Goal: Find specific page/section: Find specific page/section

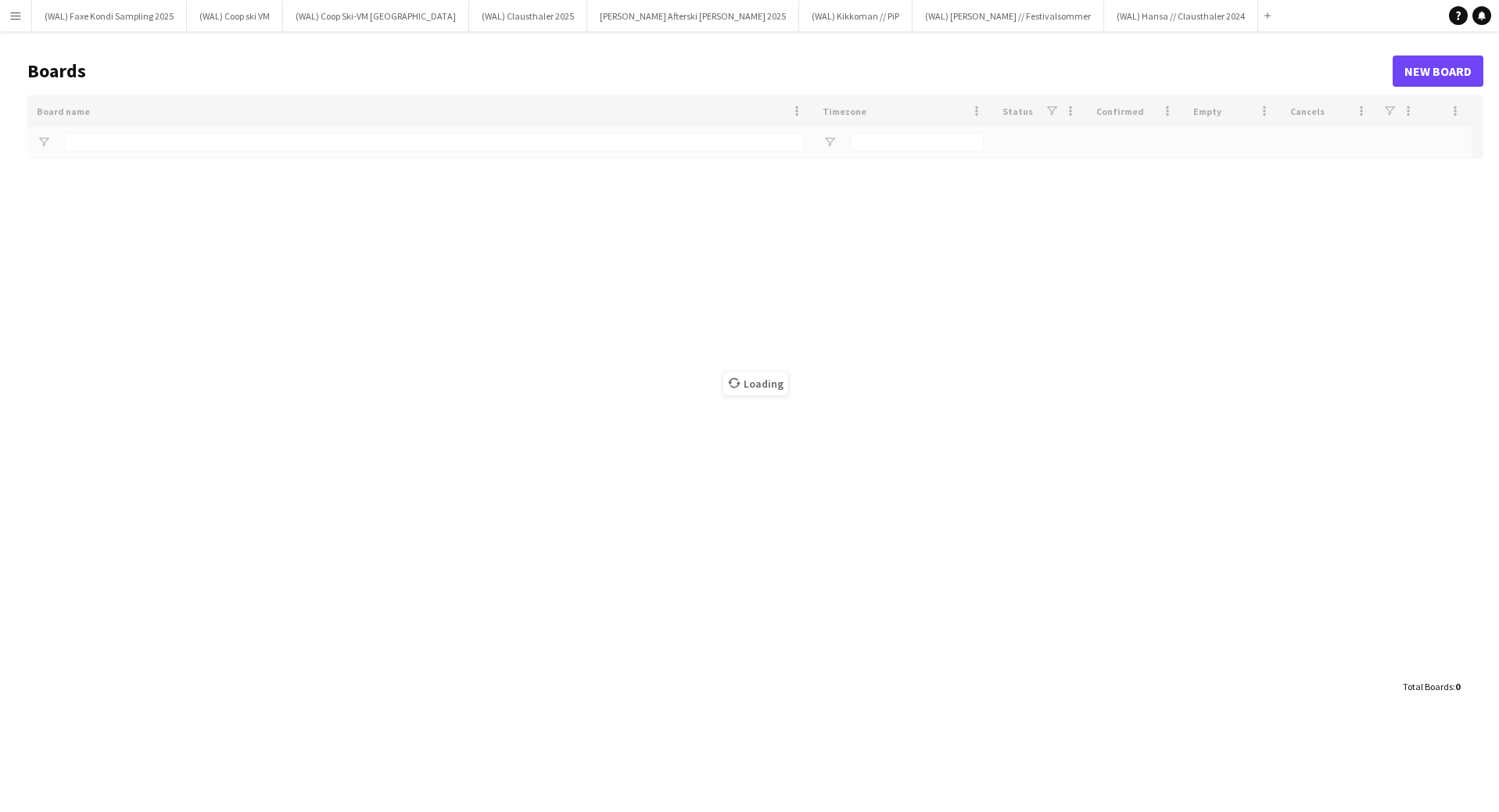
type input "*****"
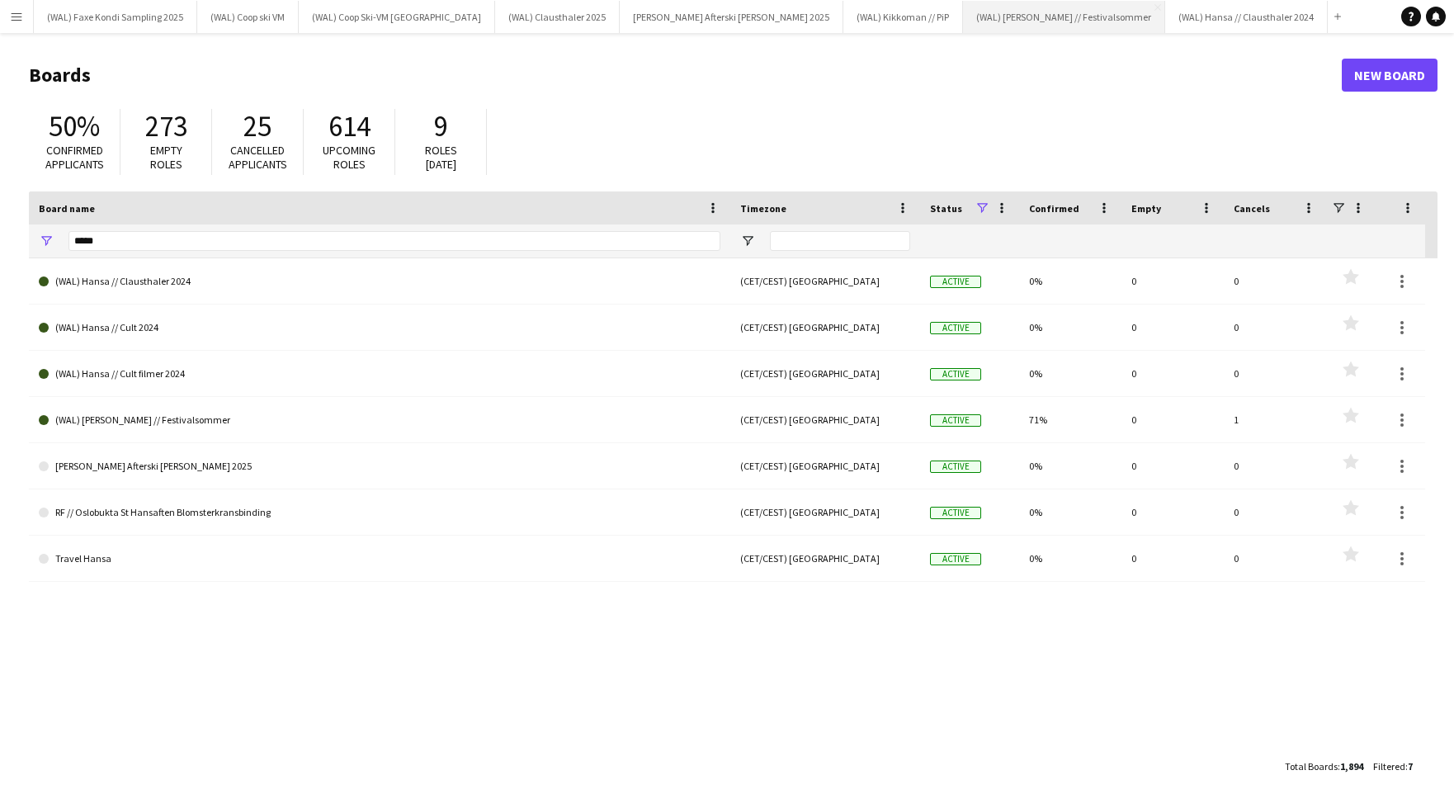
click at [963, 13] on button "(WAL) [PERSON_NAME] // Festivalsommer Close" at bounding box center [1064, 17] width 202 height 32
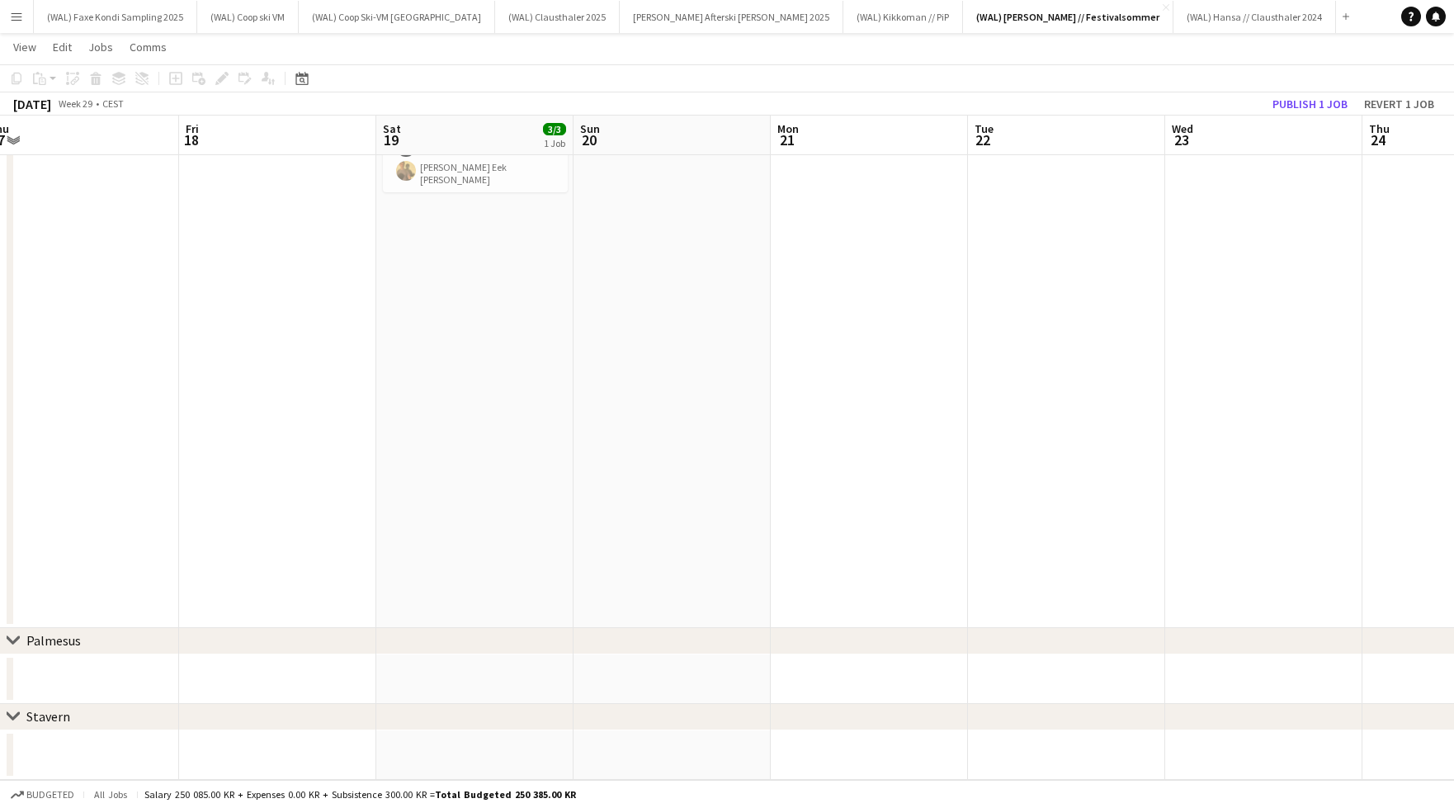
drag, startPoint x: 17, startPoint y: 640, endPoint x: 41, endPoint y: 632, distance: 25.3
click at [17, 640] on icon at bounding box center [13, 640] width 12 height 7
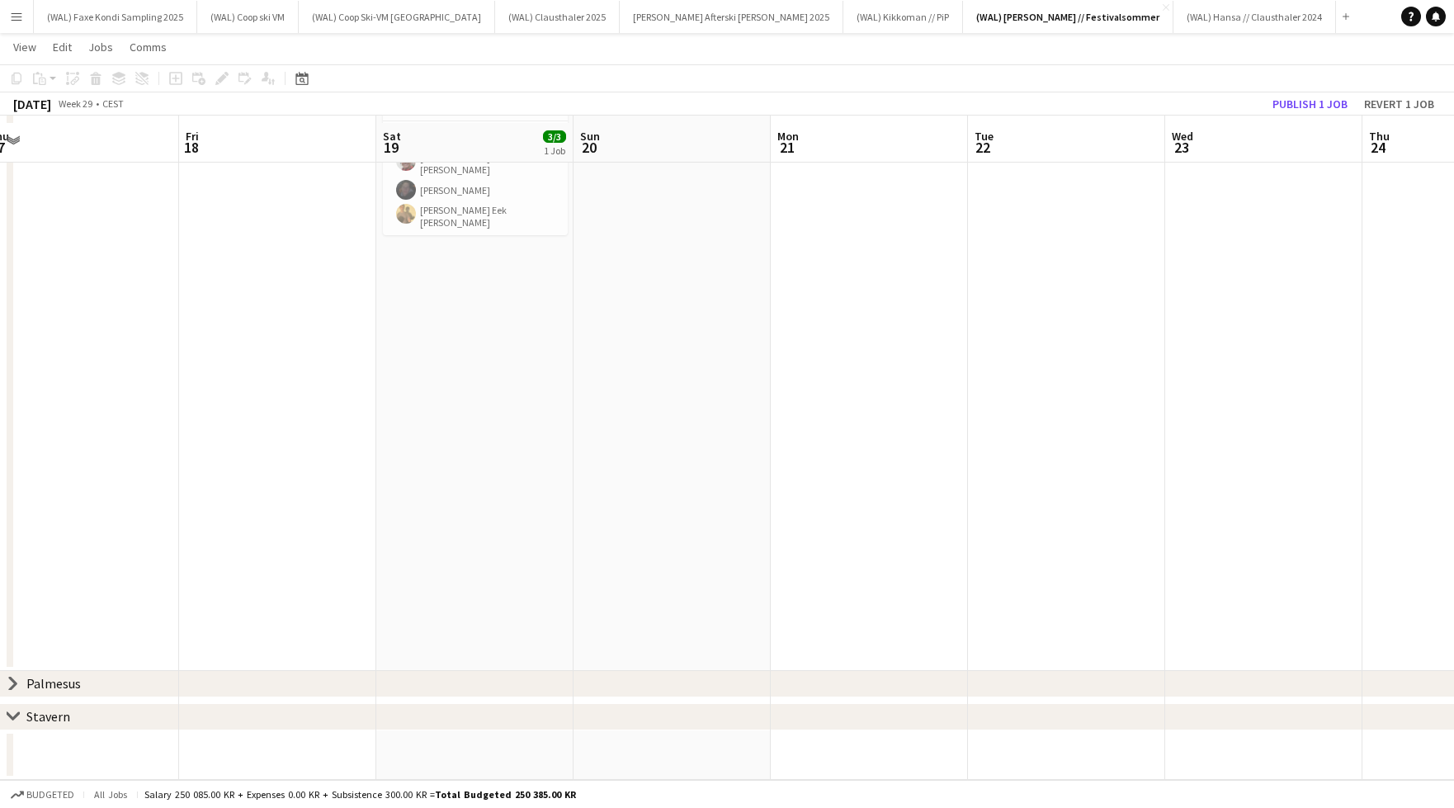
scroll to position [162, -1]
click at [12, 682] on icon at bounding box center [13, 683] width 7 height 12
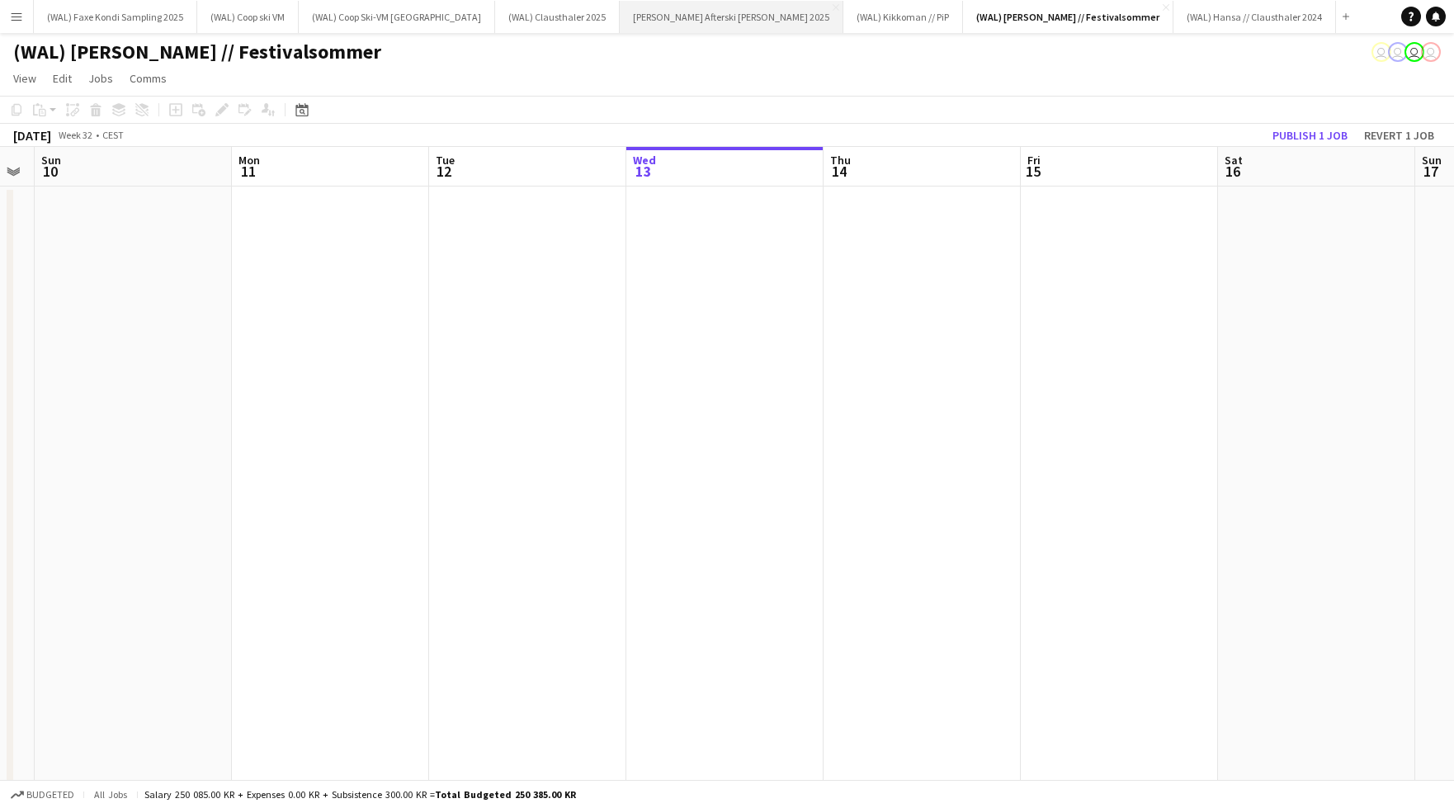
scroll to position [0, 0]
click at [833, 9] on app-icon "Close" at bounding box center [836, 7] width 7 height 7
click at [21, 17] on app-icon "Menu" at bounding box center [16, 16] width 13 height 13
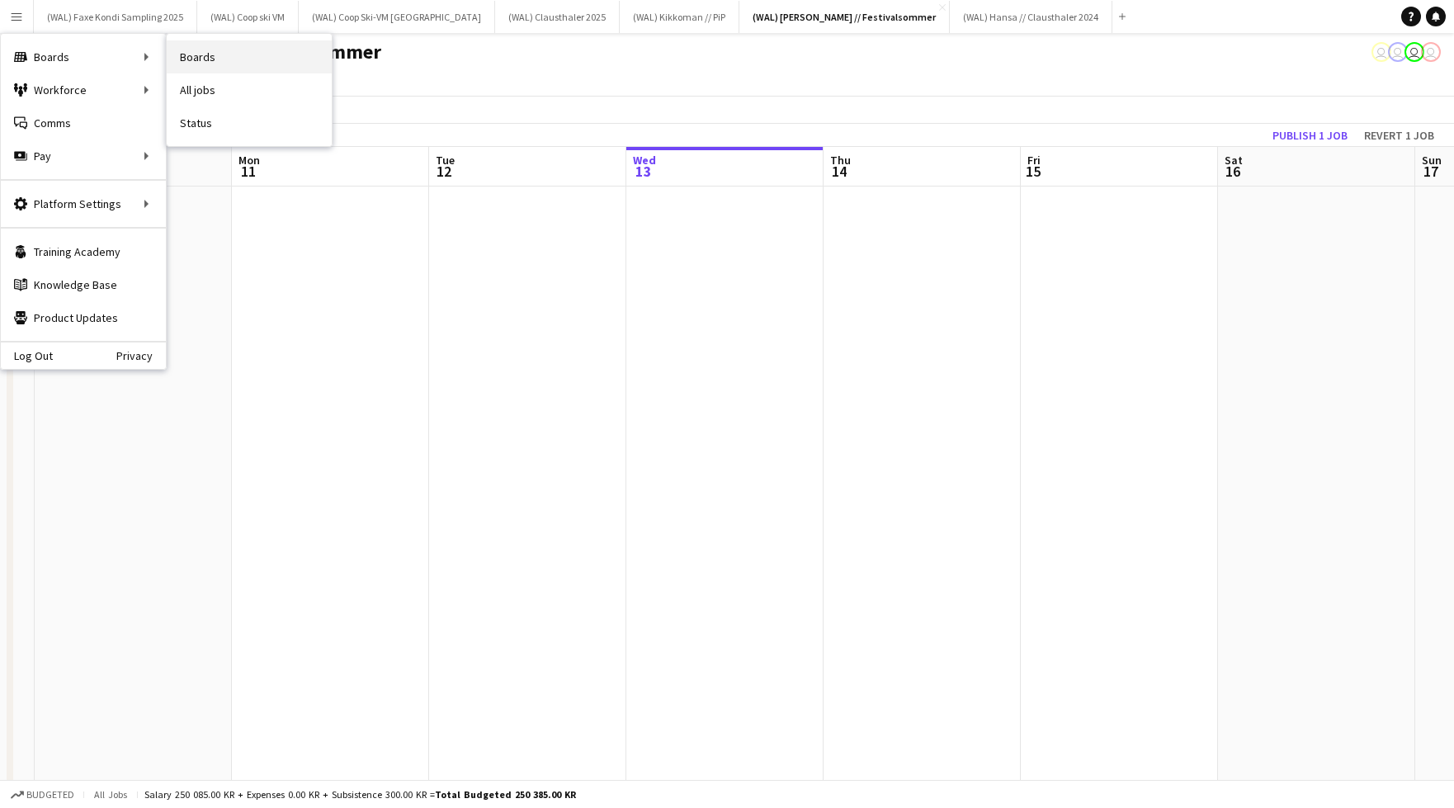
click at [221, 62] on link "Boards" at bounding box center [249, 56] width 165 height 33
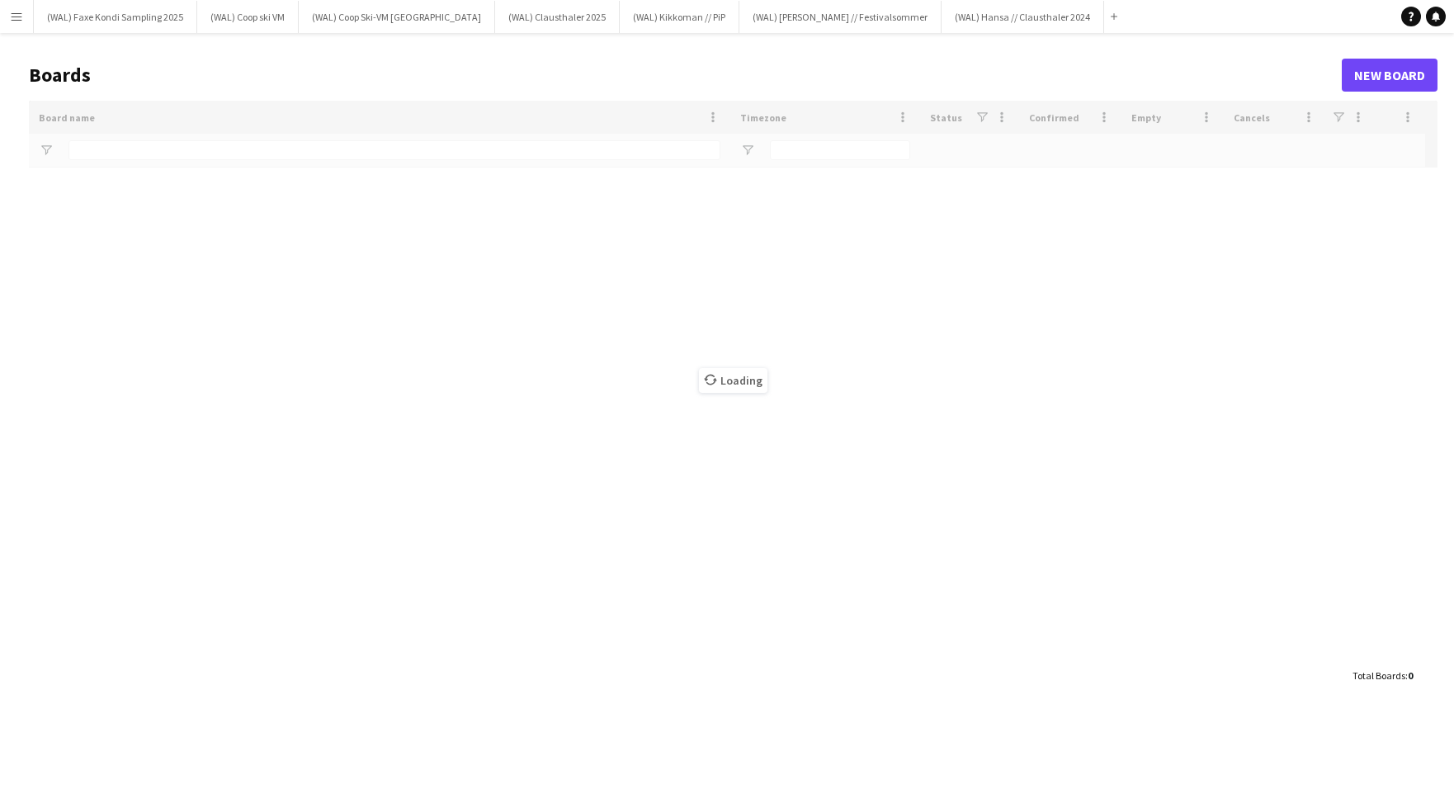
type input "*****"
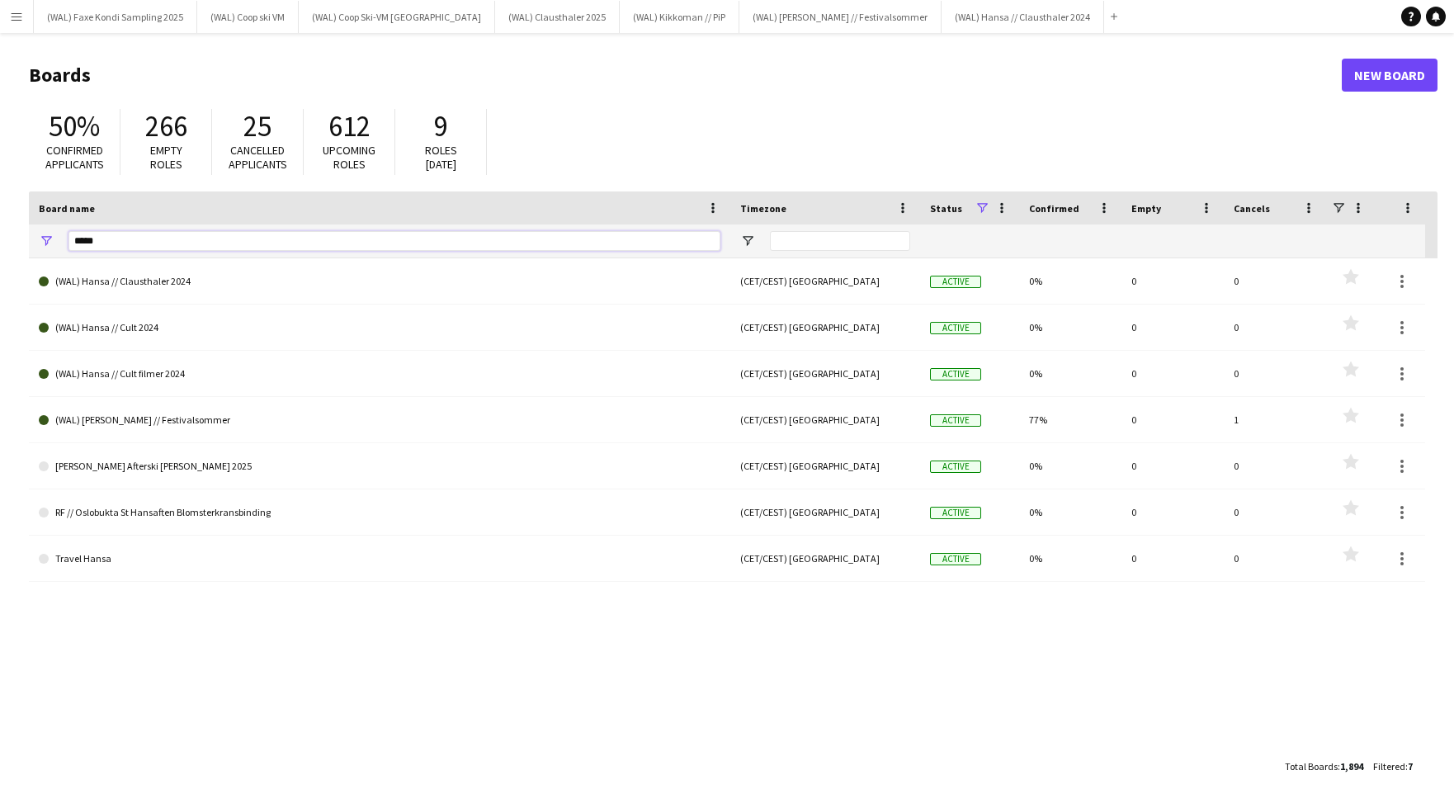
click at [92, 240] on input "*****" at bounding box center [394, 241] width 652 height 20
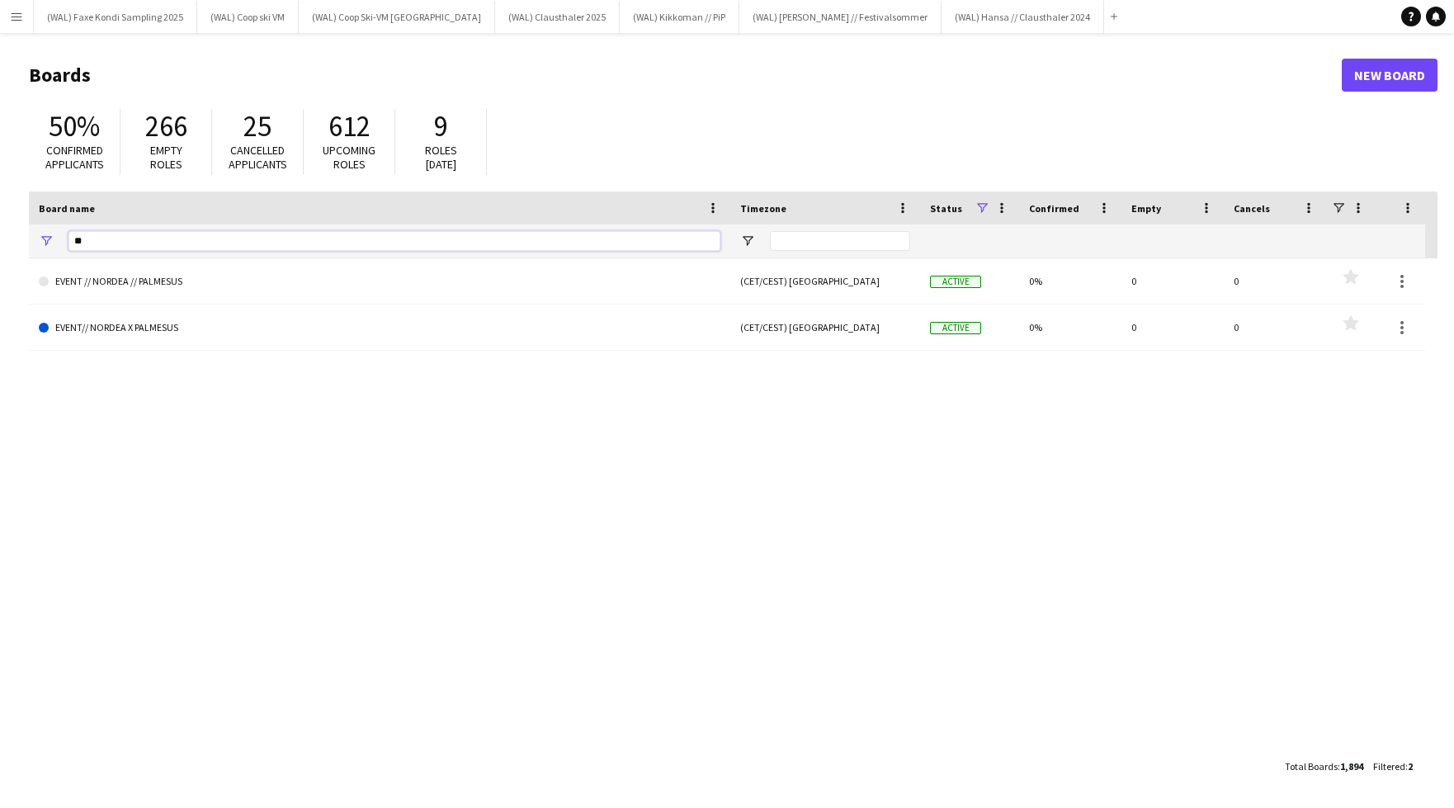
type input "*"
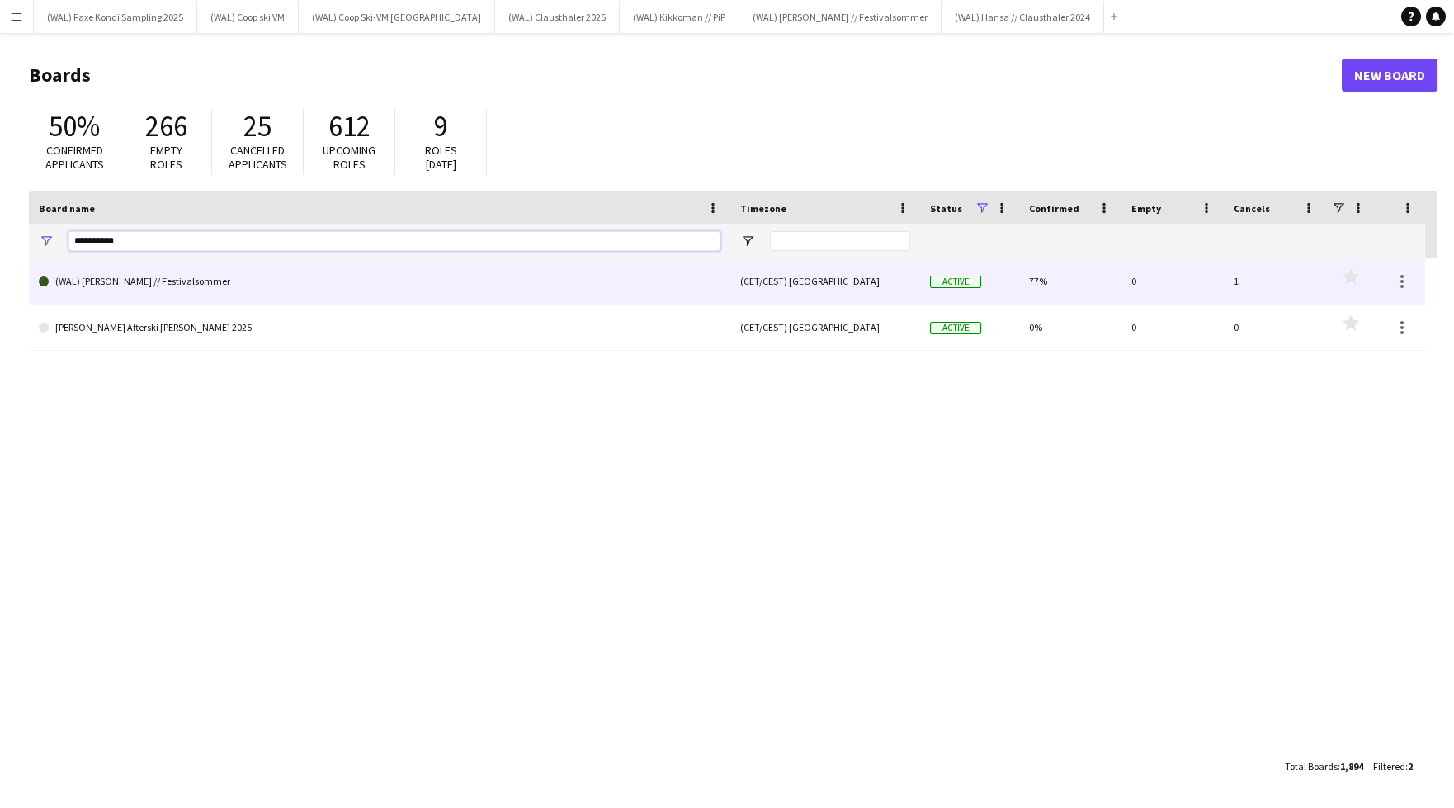
type input "**********"
click at [111, 282] on link "(WAL) [PERSON_NAME] // Festivalsommer" at bounding box center [380, 281] width 682 height 46
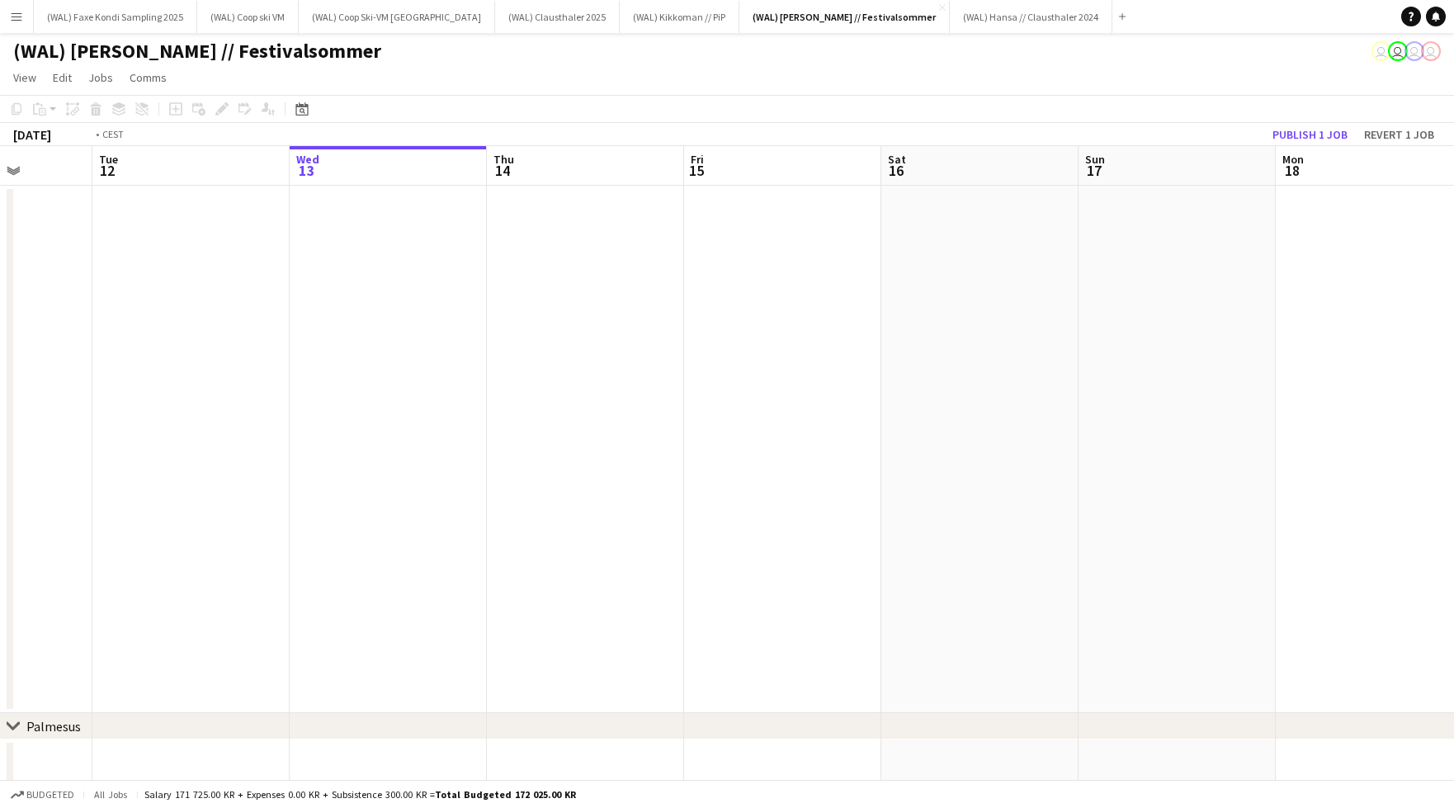
scroll to position [0, 392]
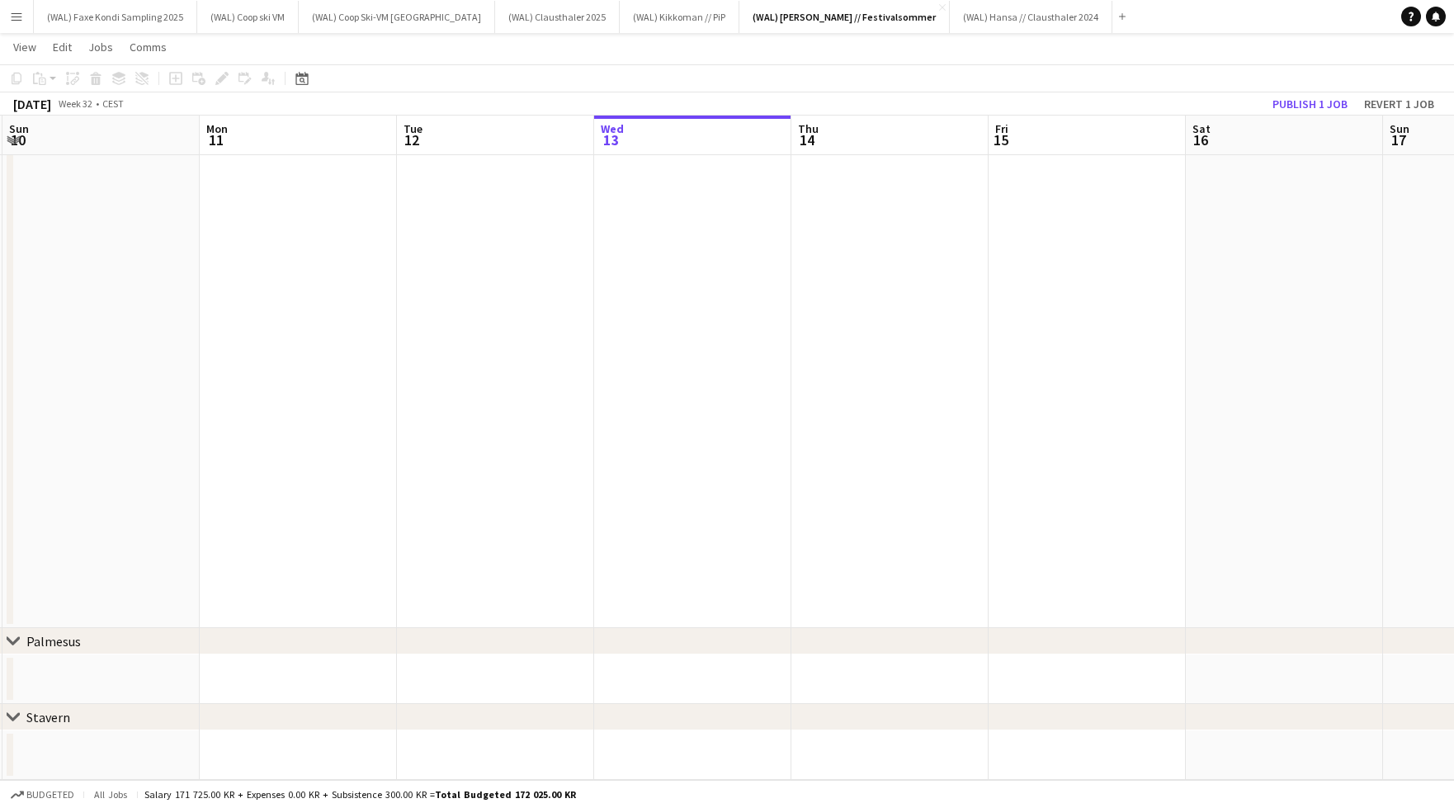
click at [16, 638] on icon "chevron-right" at bounding box center [13, 640] width 13 height 13
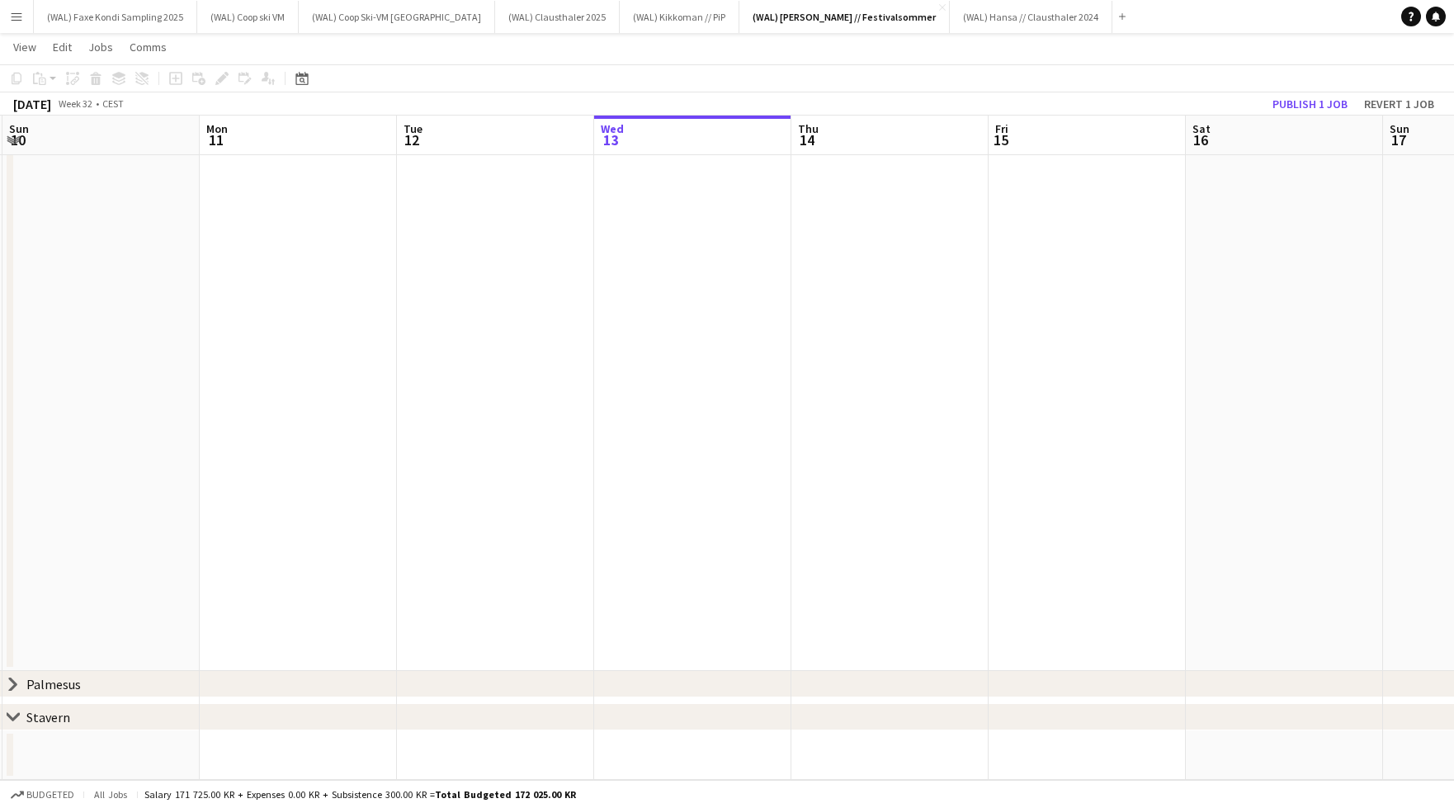
scroll to position [41, 0]
drag, startPoint x: 9, startPoint y: 687, endPoint x: 73, endPoint y: 668, distance: 66.3
click at [8, 687] on icon "chevron-right" at bounding box center [13, 683] width 13 height 13
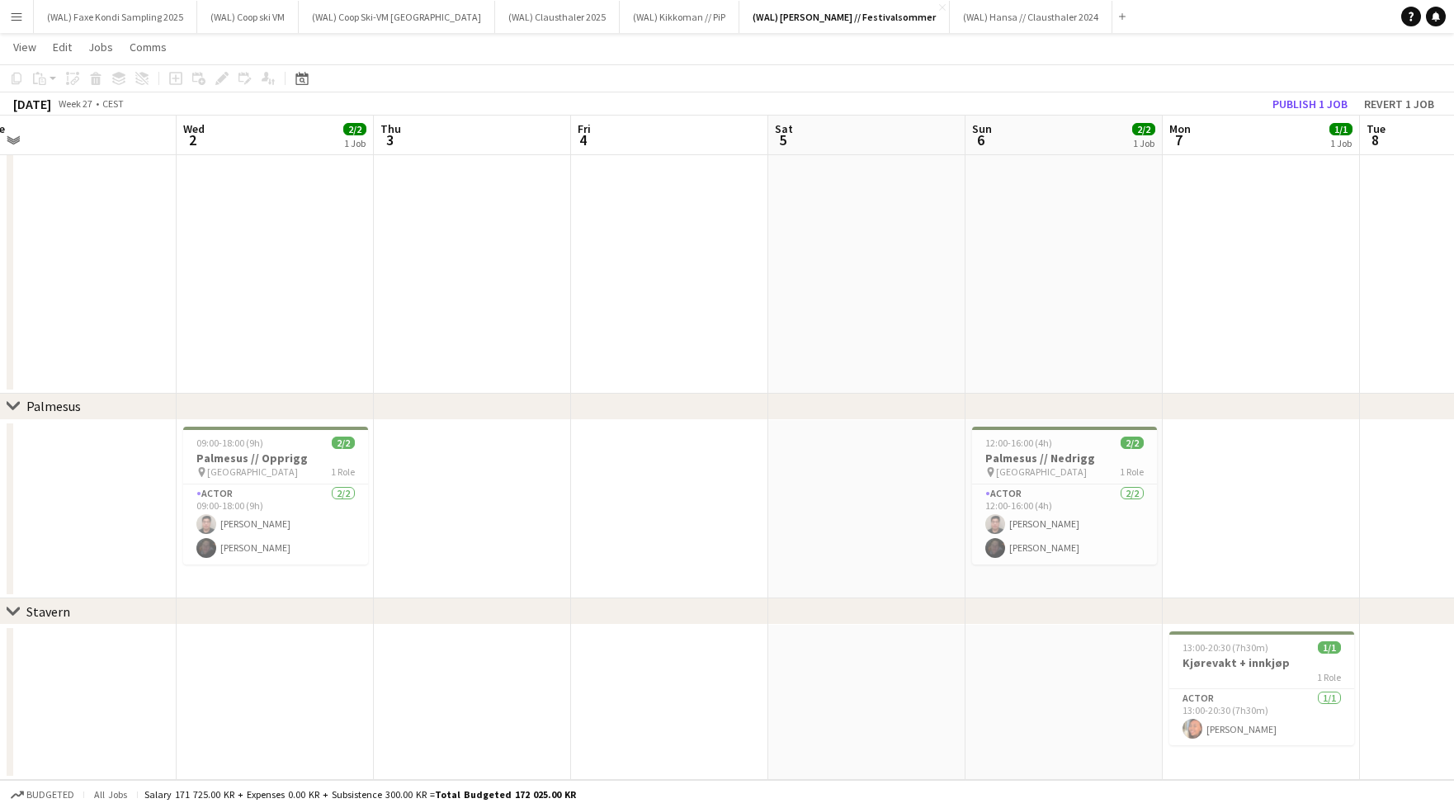
scroll to position [0, 440]
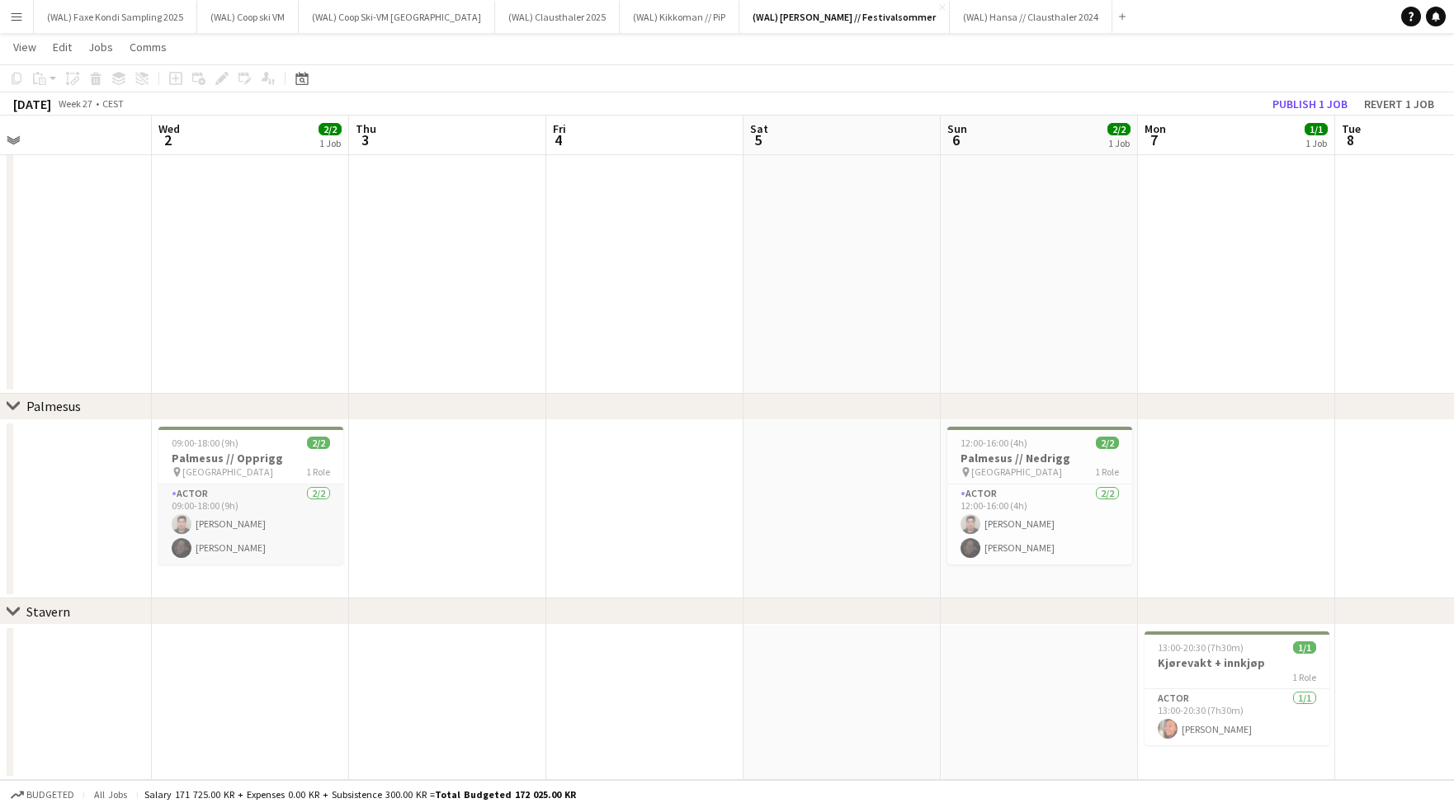
click at [235, 526] on app-card-role "Actor [DATE] 09:00-18:00 (9h) [PERSON_NAME] [PERSON_NAME]" at bounding box center [250, 524] width 185 height 80
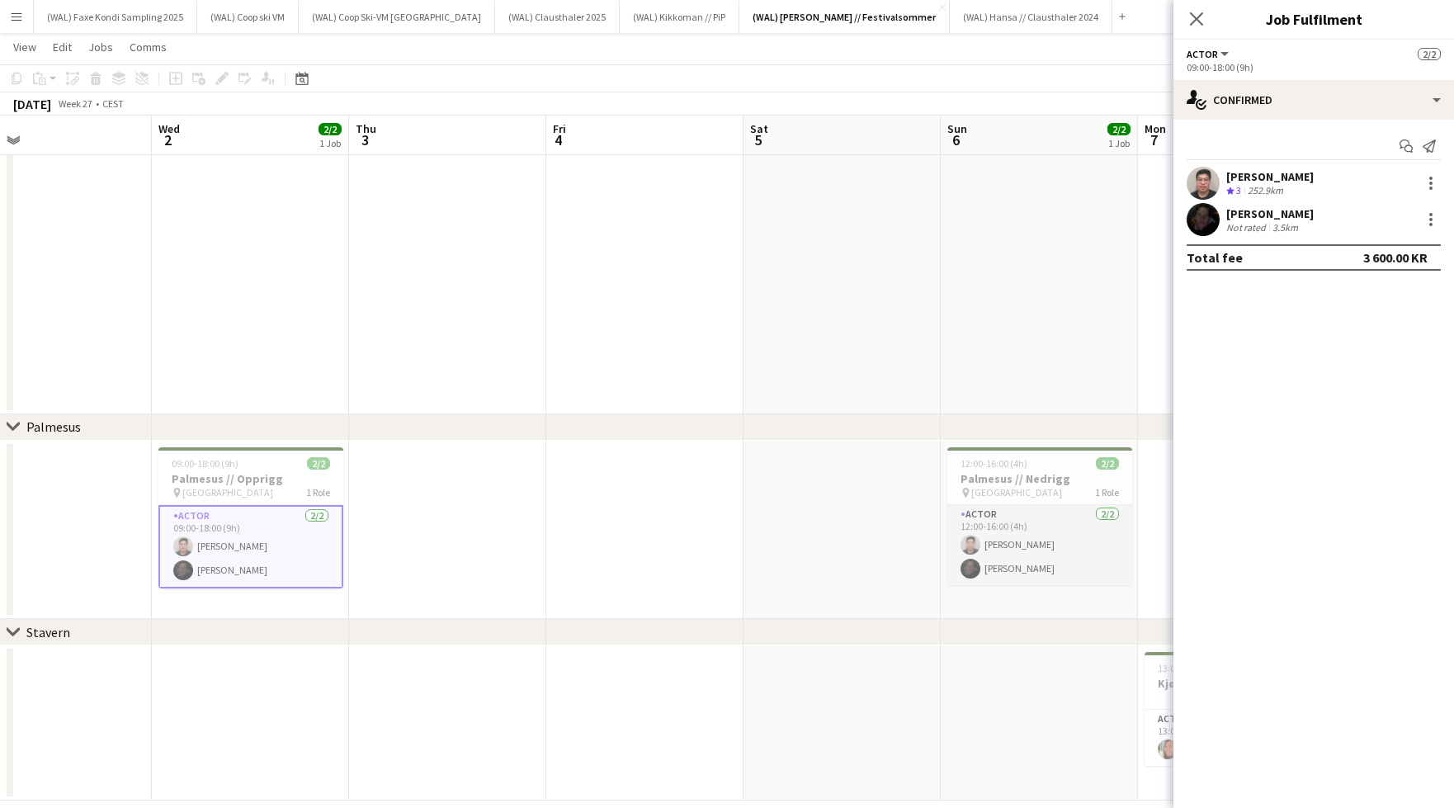
scroll to position [374, 0]
click at [1040, 545] on app-card-role "Actor [DATE] 12:00-16:00 (4h) [PERSON_NAME] [PERSON_NAME]" at bounding box center [1039, 547] width 185 height 80
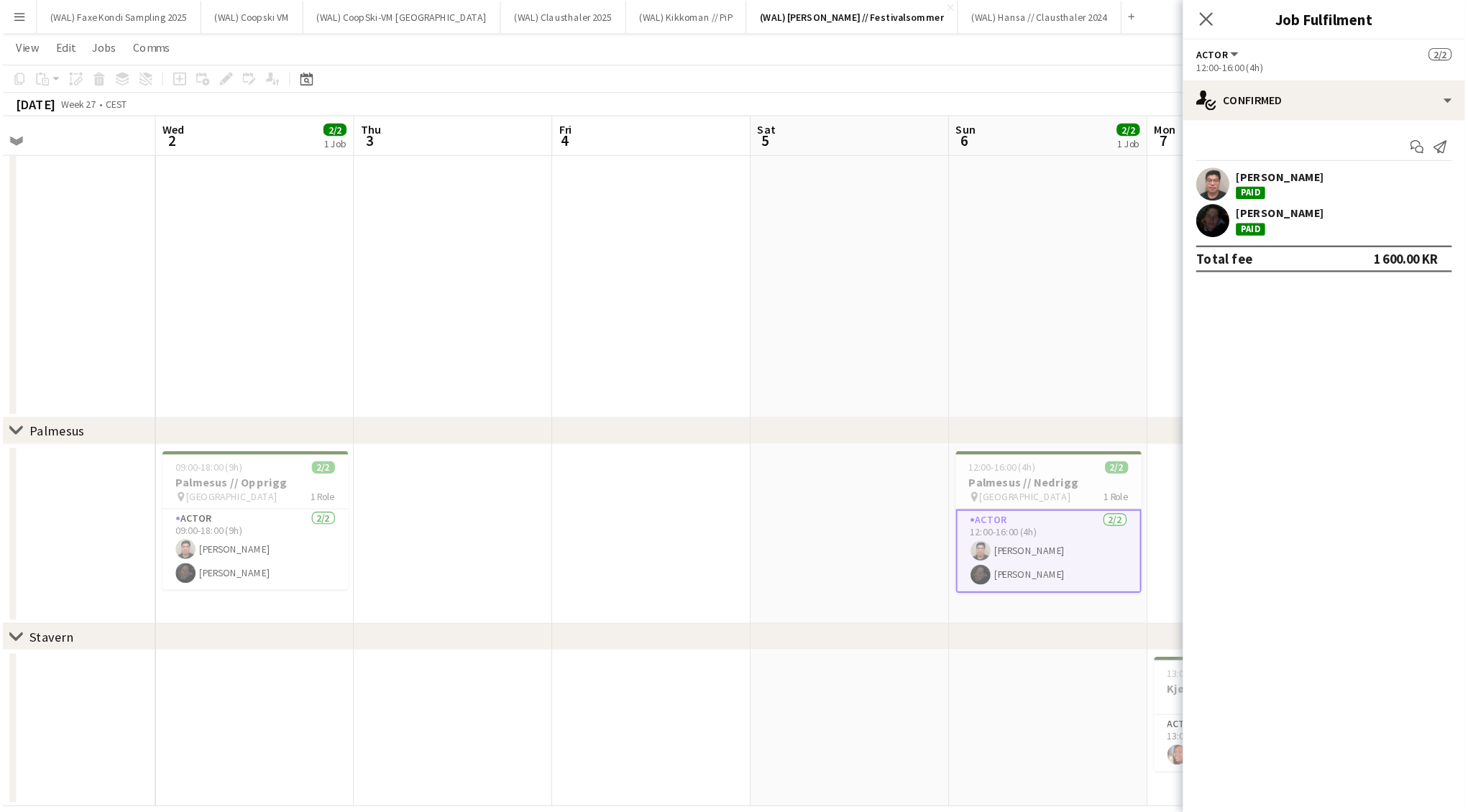
scroll to position [167, 0]
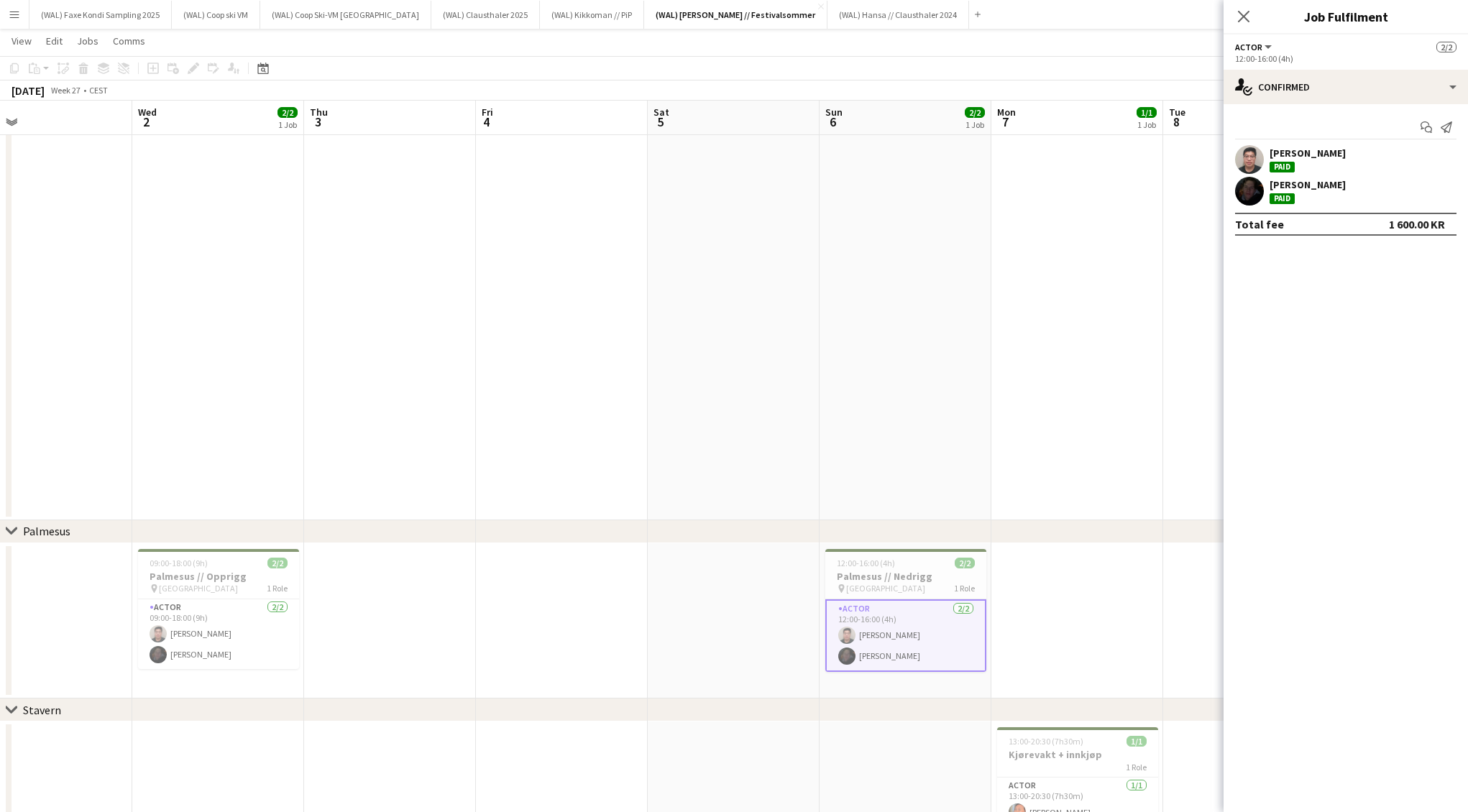
click at [1249, 13] on icon "Close pop-in" at bounding box center [1243, 16] width 11 height 11
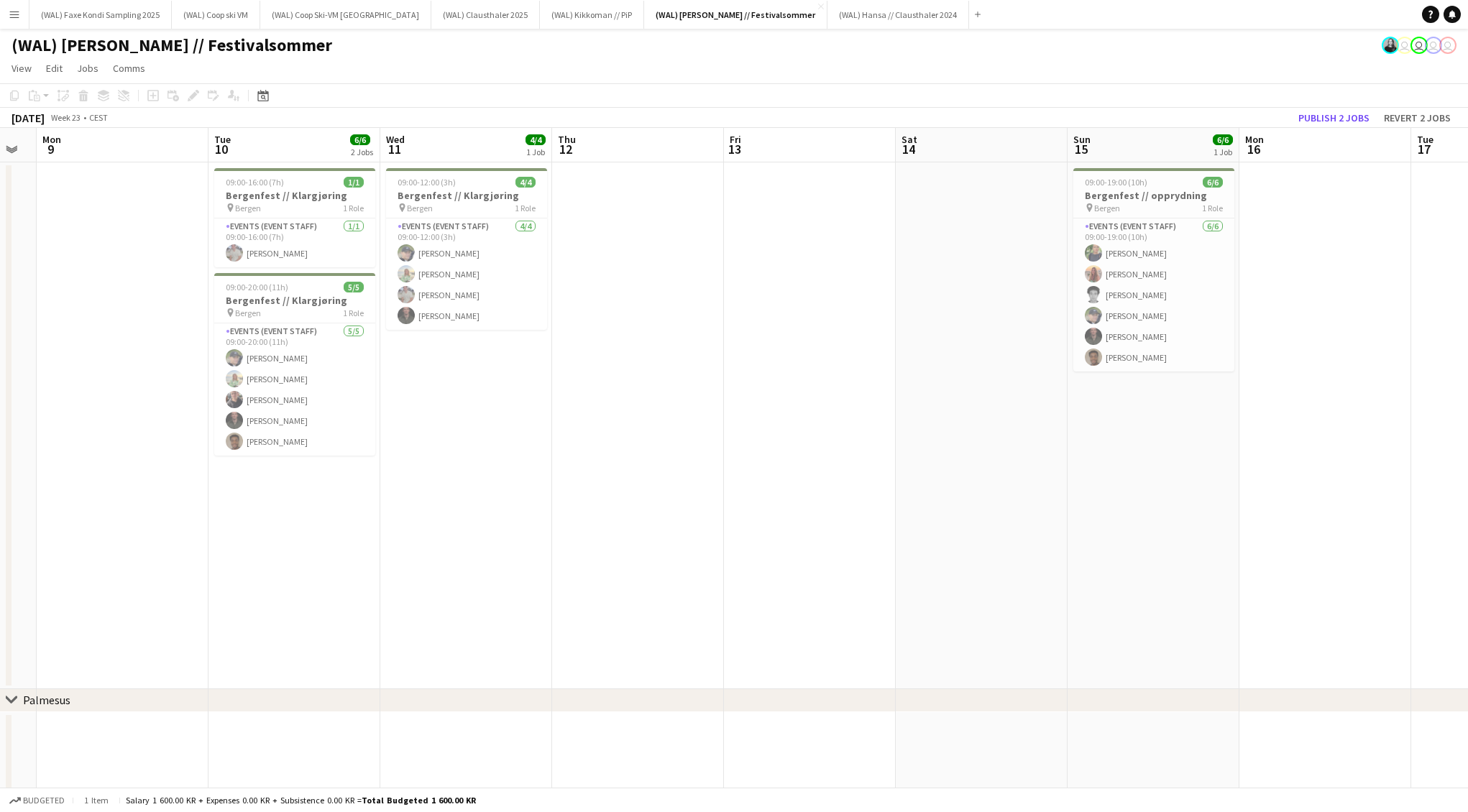
scroll to position [0, 312]
click at [298, 234] on app-card-role "Events (Event Staff) [DATE] 09:00-16:00 (7h) [PERSON_NAME]" at bounding box center [289, 243] width 161 height 49
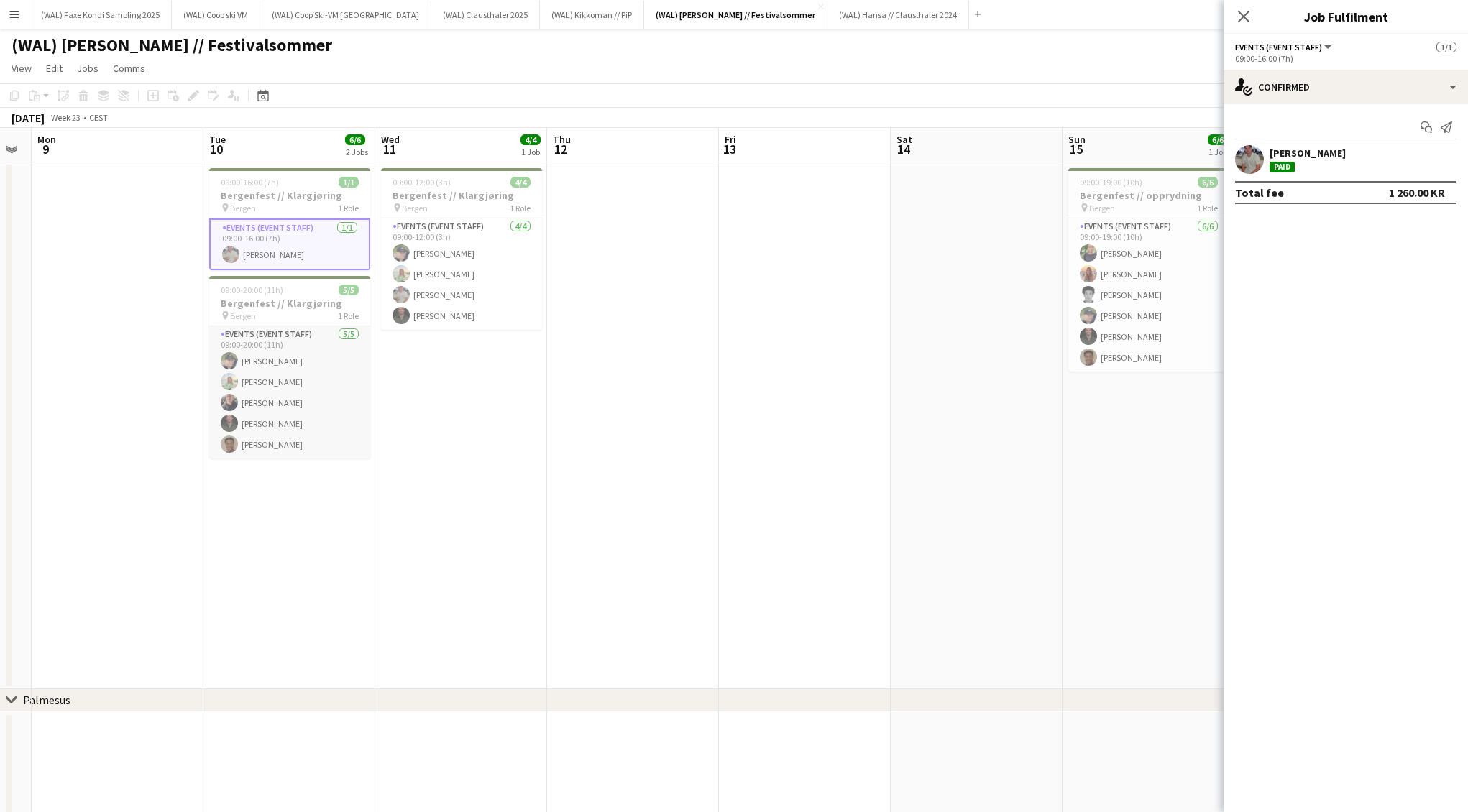
click at [301, 379] on app-card-role "Events (Event Staff) [DATE] 09:00-20:00 (11h) [PERSON_NAME] [PERSON_NAME] [PERS…" at bounding box center [289, 393] width 161 height 132
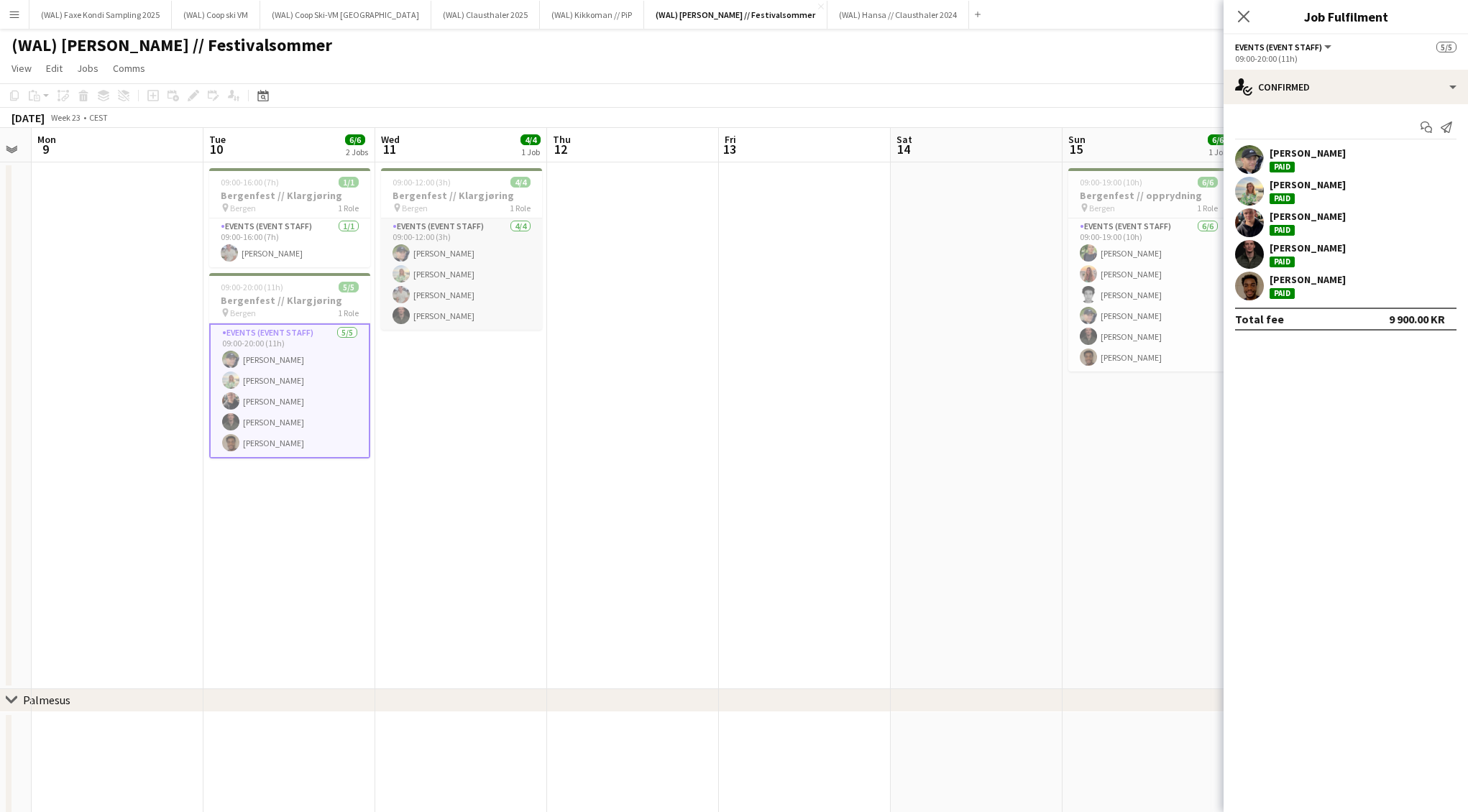
click at [470, 288] on app-card-role "Events (Event Staff) [DATE] 09:00-12:00 (3h) [PERSON_NAME] [PERSON_NAME] [PERSO…" at bounding box center [461, 274] width 161 height 112
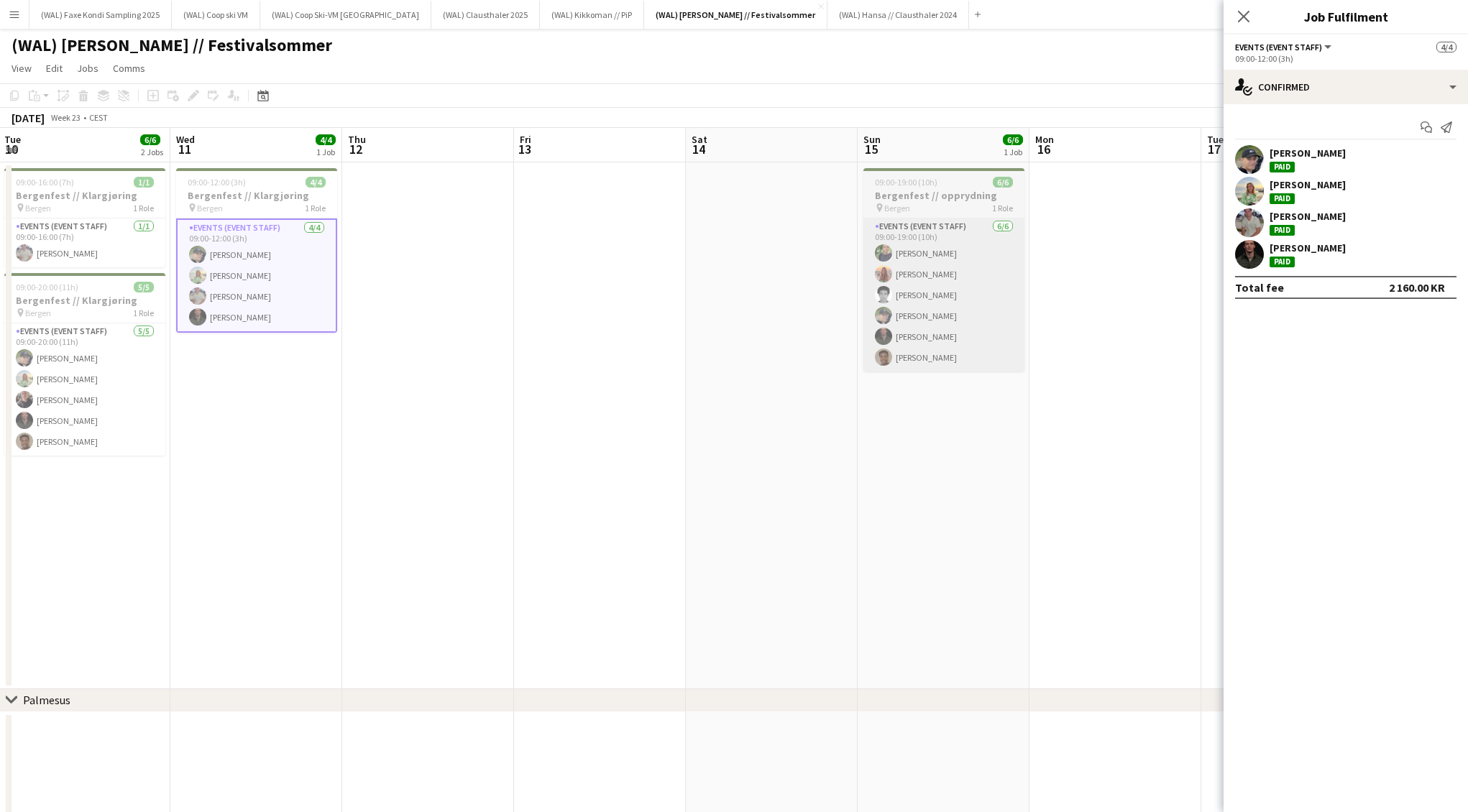
scroll to position [0, 545]
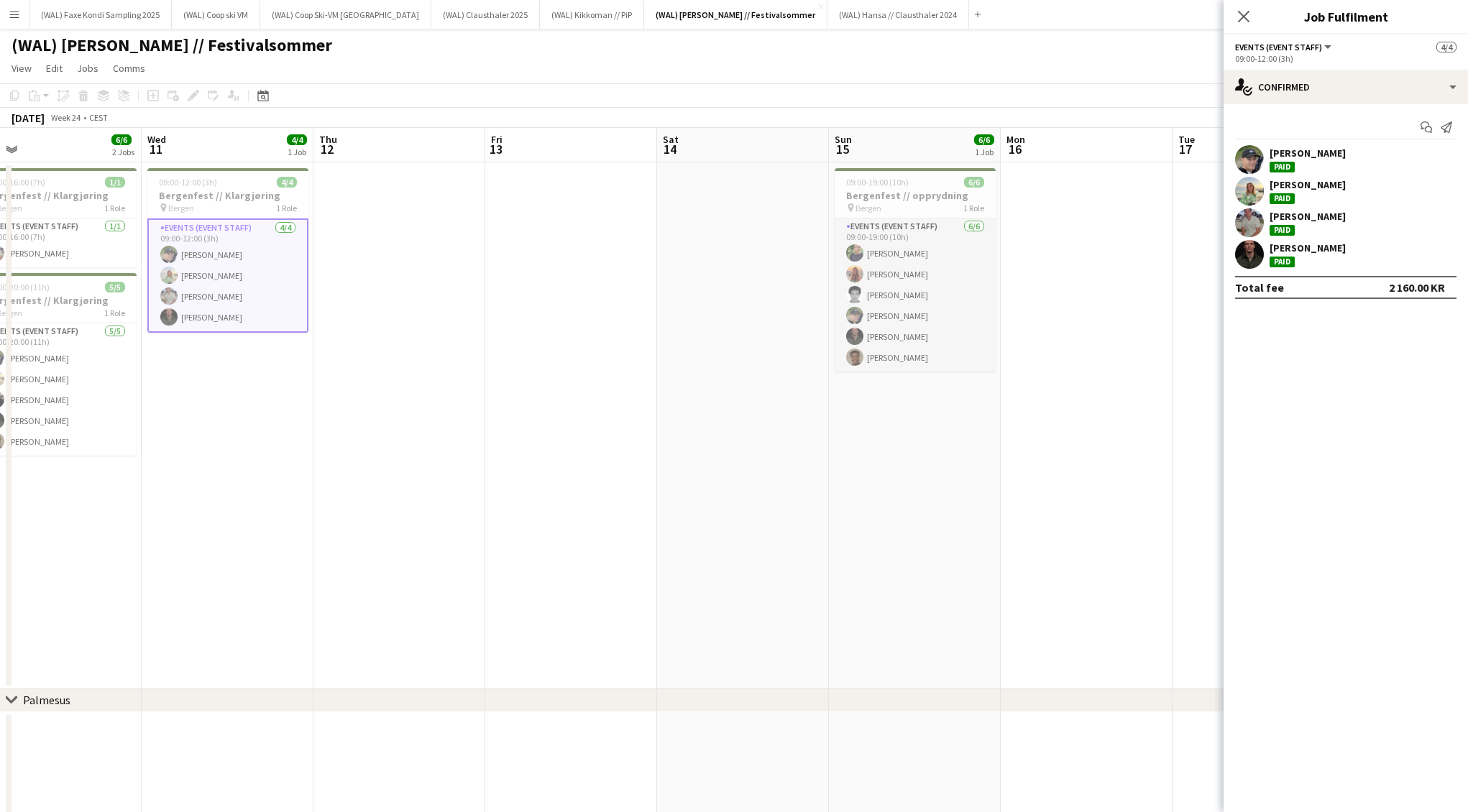
click at [900, 295] on app-card-role "Events (Event Staff) [DATE] 09:00-19:00 (10h) [PERSON_NAME] [PERSON_NAME] [PERS…" at bounding box center [915, 295] width 161 height 153
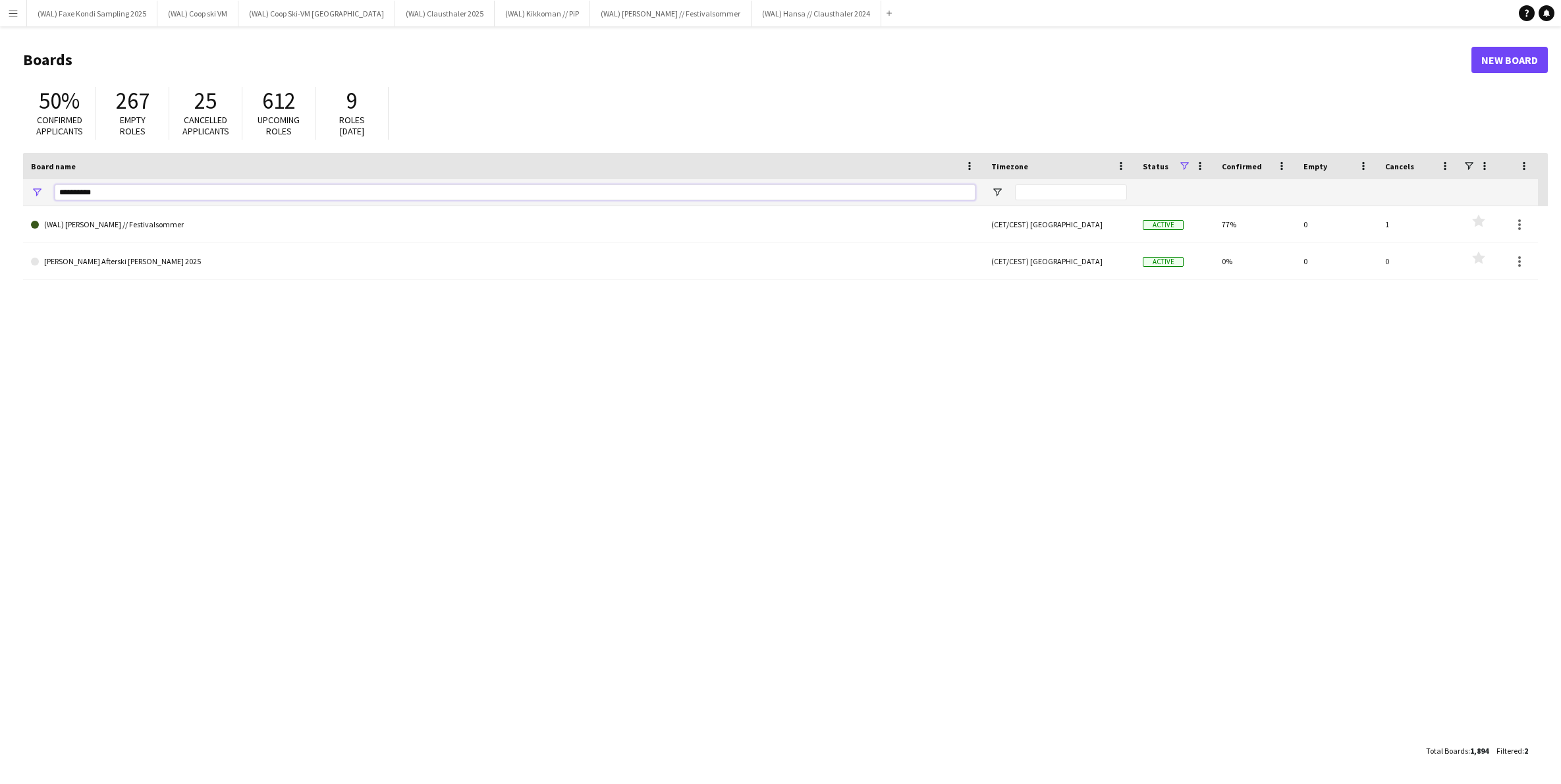
click at [96, 194] on input "**********" at bounding box center [514, 192] width 921 height 16
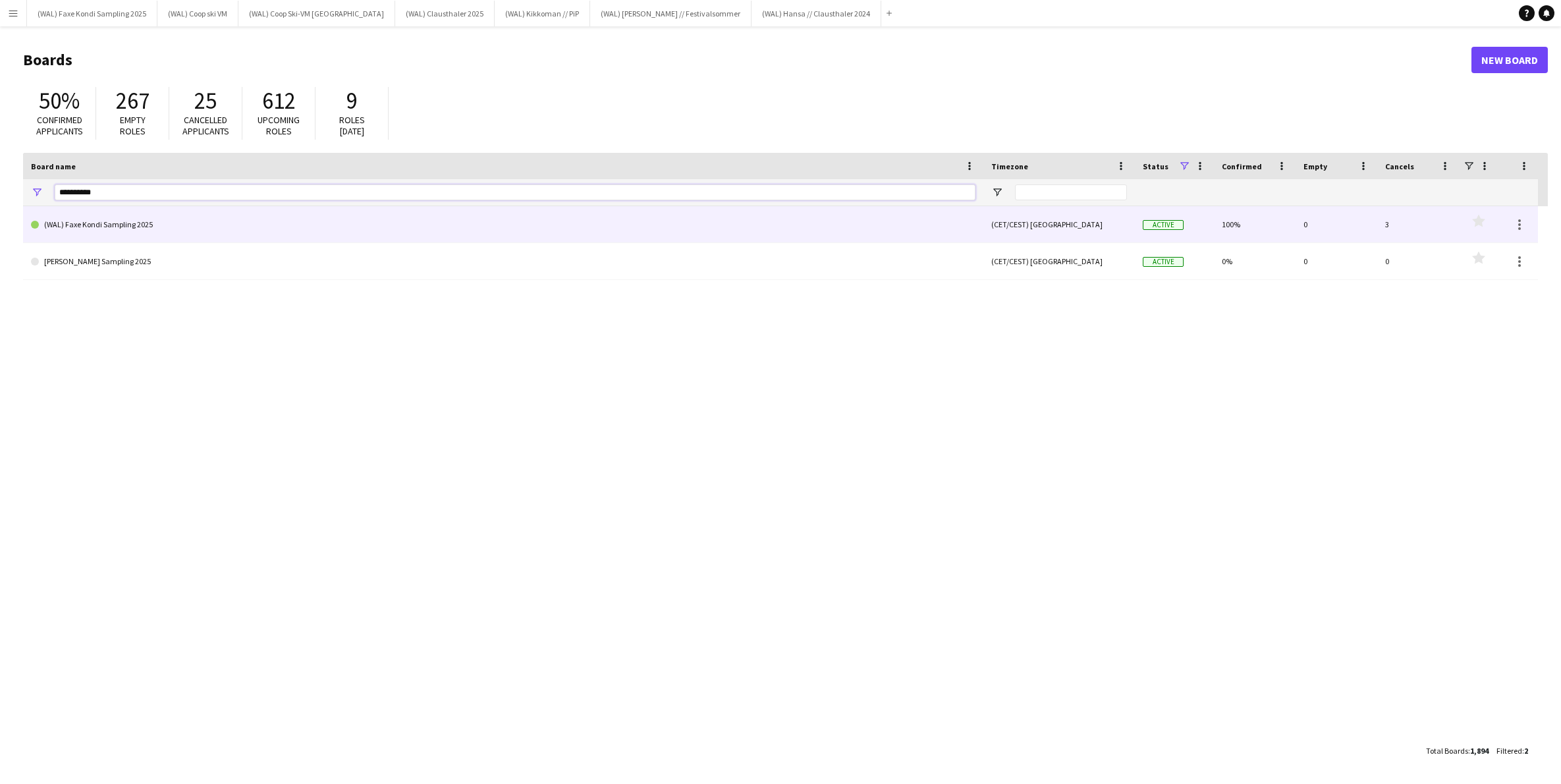
scroll to position [0, 2]
type input "**********"
click at [117, 225] on link "(WAL) Faxe Kondi Sampling 2025" at bounding box center [503, 224] width 945 height 37
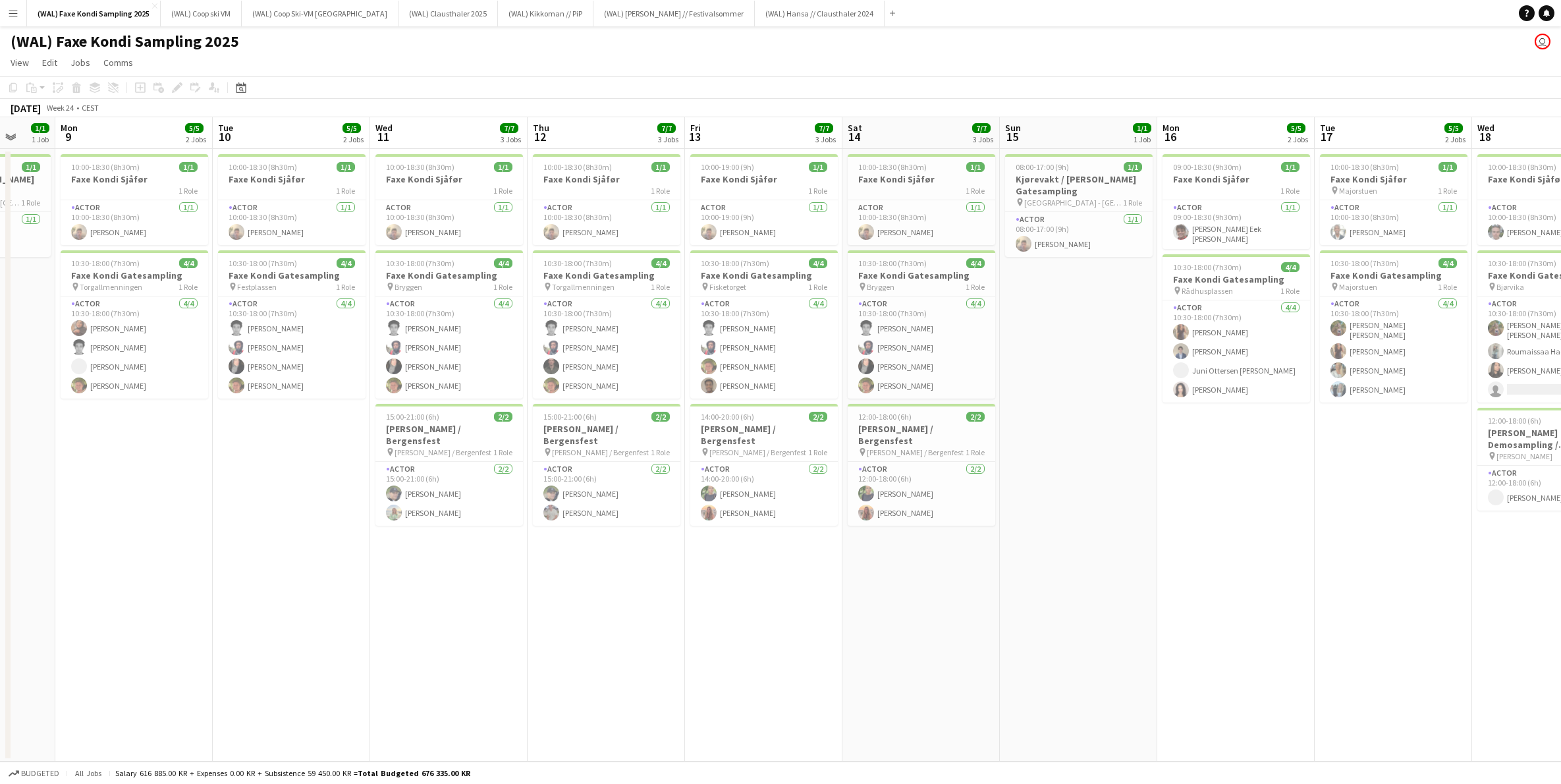
scroll to position [0, 416]
click at [472, 486] on app-card-role "Actor 2/2 15:00-21:00 (6h) Viktor Myhre Johansson Hanne Øvregaard" at bounding box center [450, 493] width 148 height 64
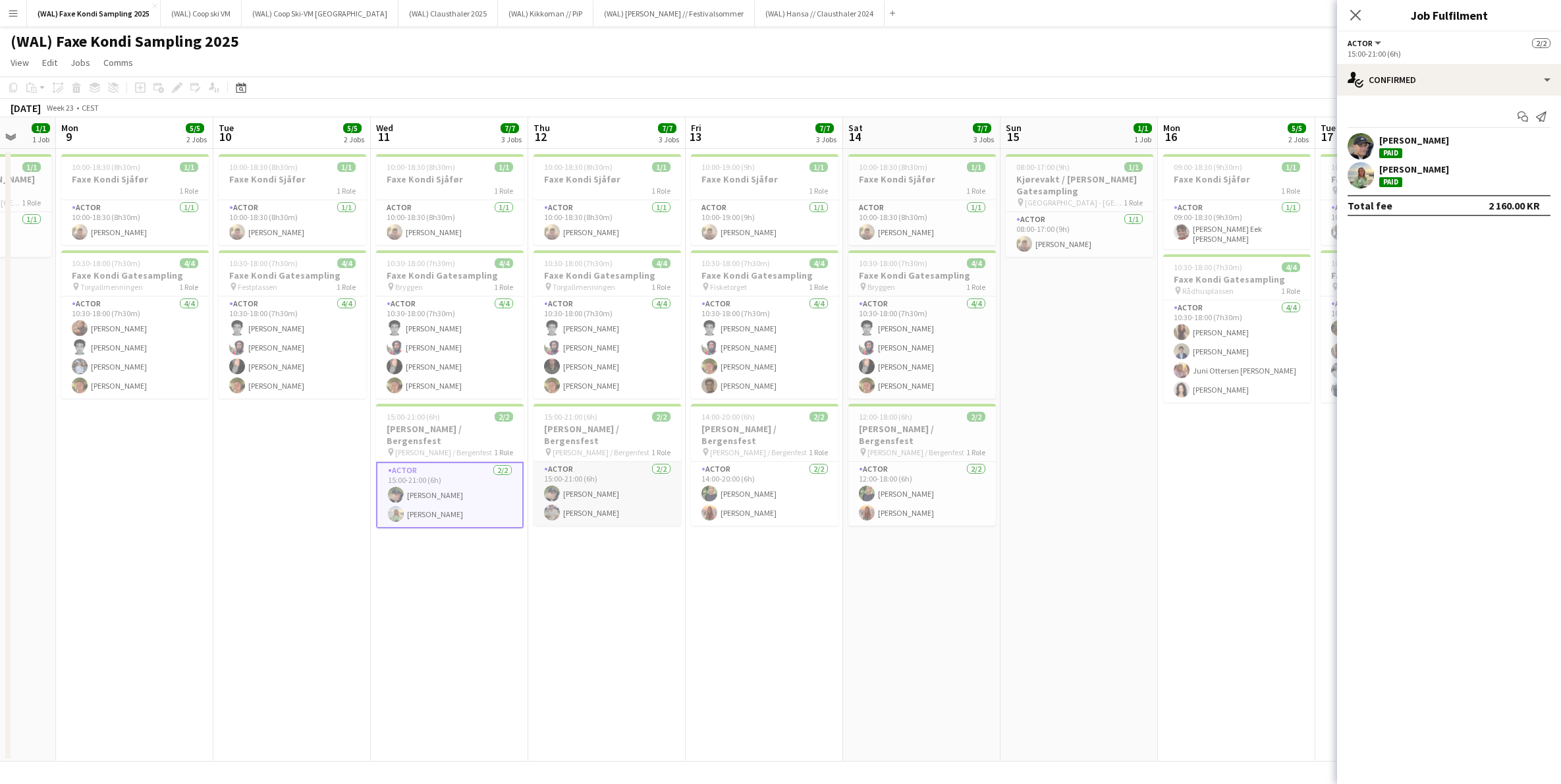
click at [620, 484] on app-card-role "Actor 2/2 15:00-21:00 (6h) Viktor Myhre Johansson Kristian Nystad" at bounding box center [607, 493] width 148 height 64
click at [750, 480] on app-card-role "Actor 2/2 14:00-20:00 (6h) Mia Dahling Helene Johansen" at bounding box center [765, 493] width 148 height 64
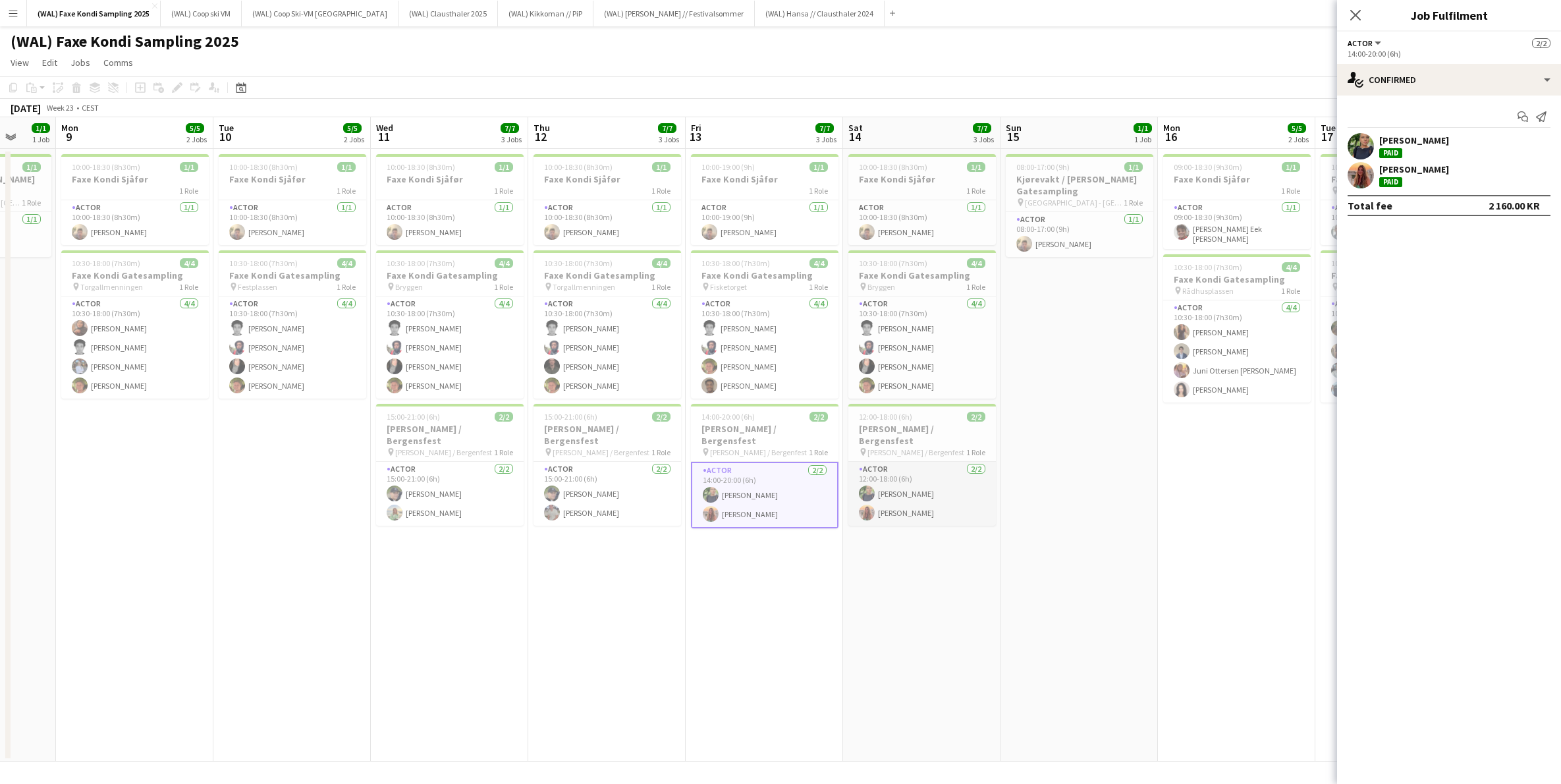
click at [952, 486] on app-card-role "Actor 2/2 12:00-18:00 (6h) Mia Dahling Helene Johansen" at bounding box center [922, 493] width 148 height 64
